Goal: Navigation & Orientation: Find specific page/section

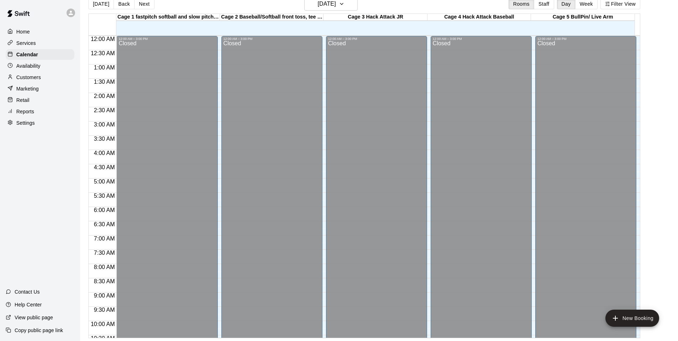
scroll to position [361, 0]
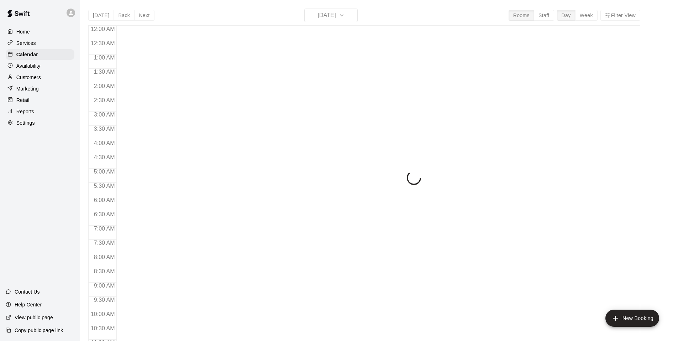
scroll to position [361, 0]
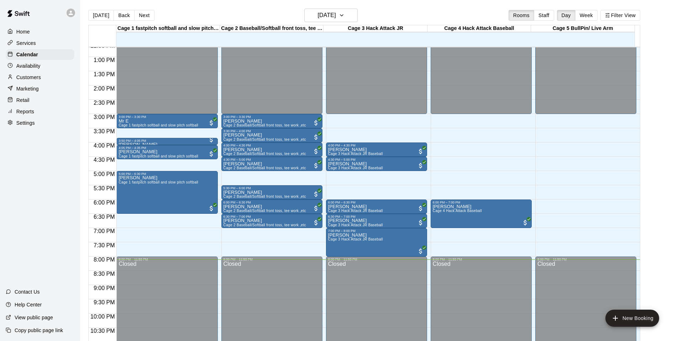
drag, startPoint x: 208, startPoint y: 114, endPoint x: 202, endPoint y: 221, distance: 107.0
drag, startPoint x: 202, startPoint y: 221, endPoint x: 663, endPoint y: 157, distance: 465.3
click at [663, 157] on main "[DATE] Back [DATE][DATE] Rooms Staff Day Week Filter View Cage 1 fastpitch soft…" at bounding box center [379, 179] width 592 height 341
click at [144, 21] on div "[DATE] Back [DATE][DATE] Rooms Staff Day Week Filter View" at bounding box center [364, 17] width 552 height 16
click at [143, 17] on button "Next" at bounding box center [144, 15] width 20 height 11
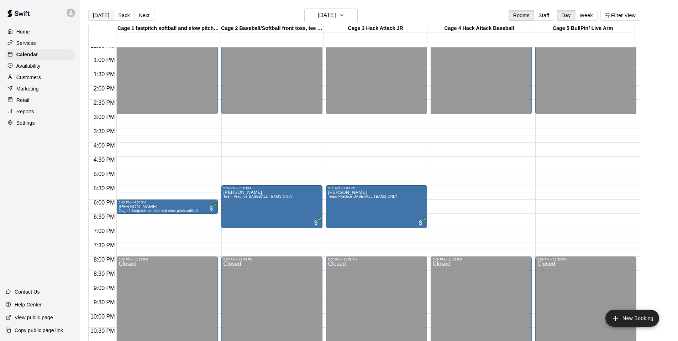
click at [101, 13] on button "[DATE]" at bounding box center [101, 15] width 26 height 11
